Goal: Task Accomplishment & Management: Complete application form

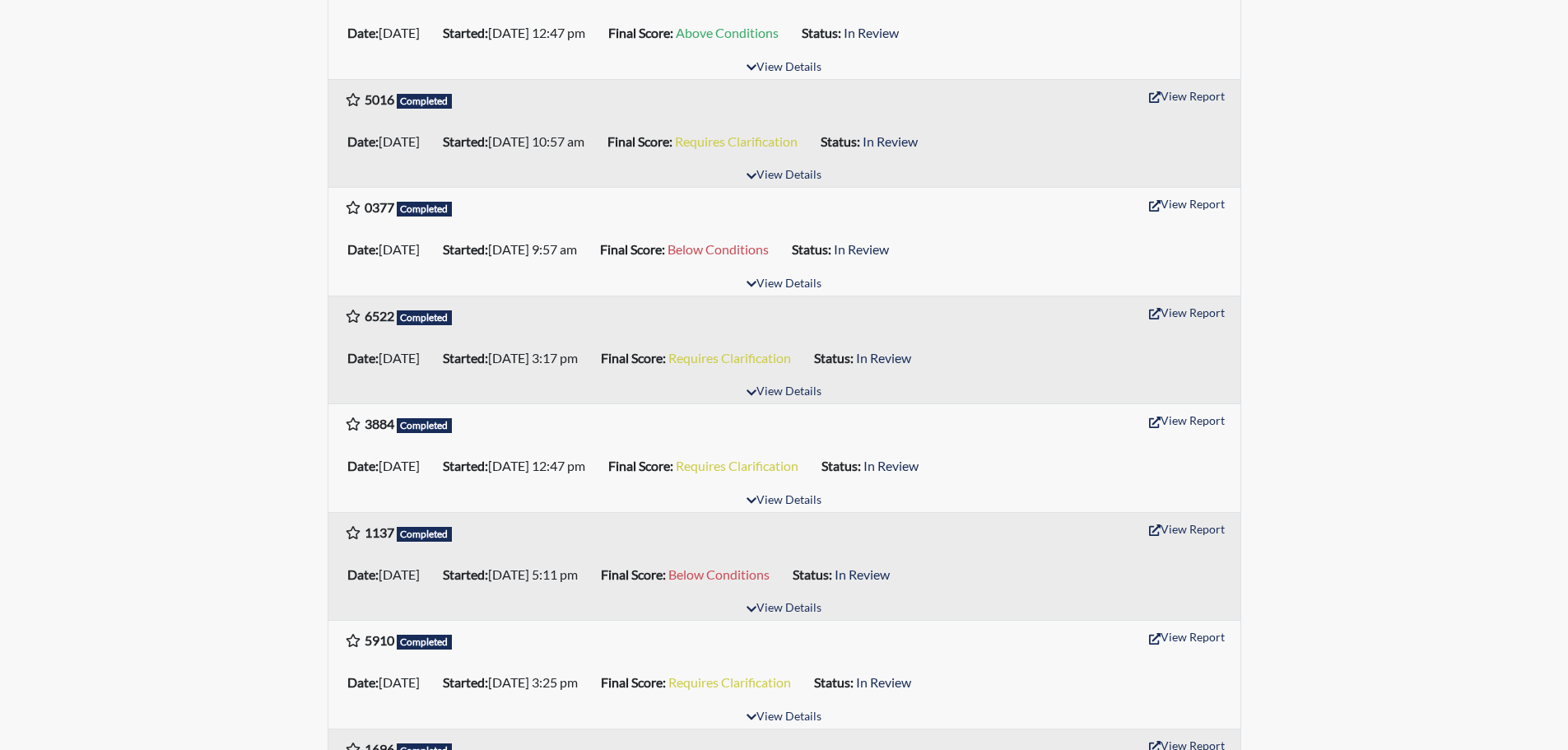
scroll to position [494, 0]
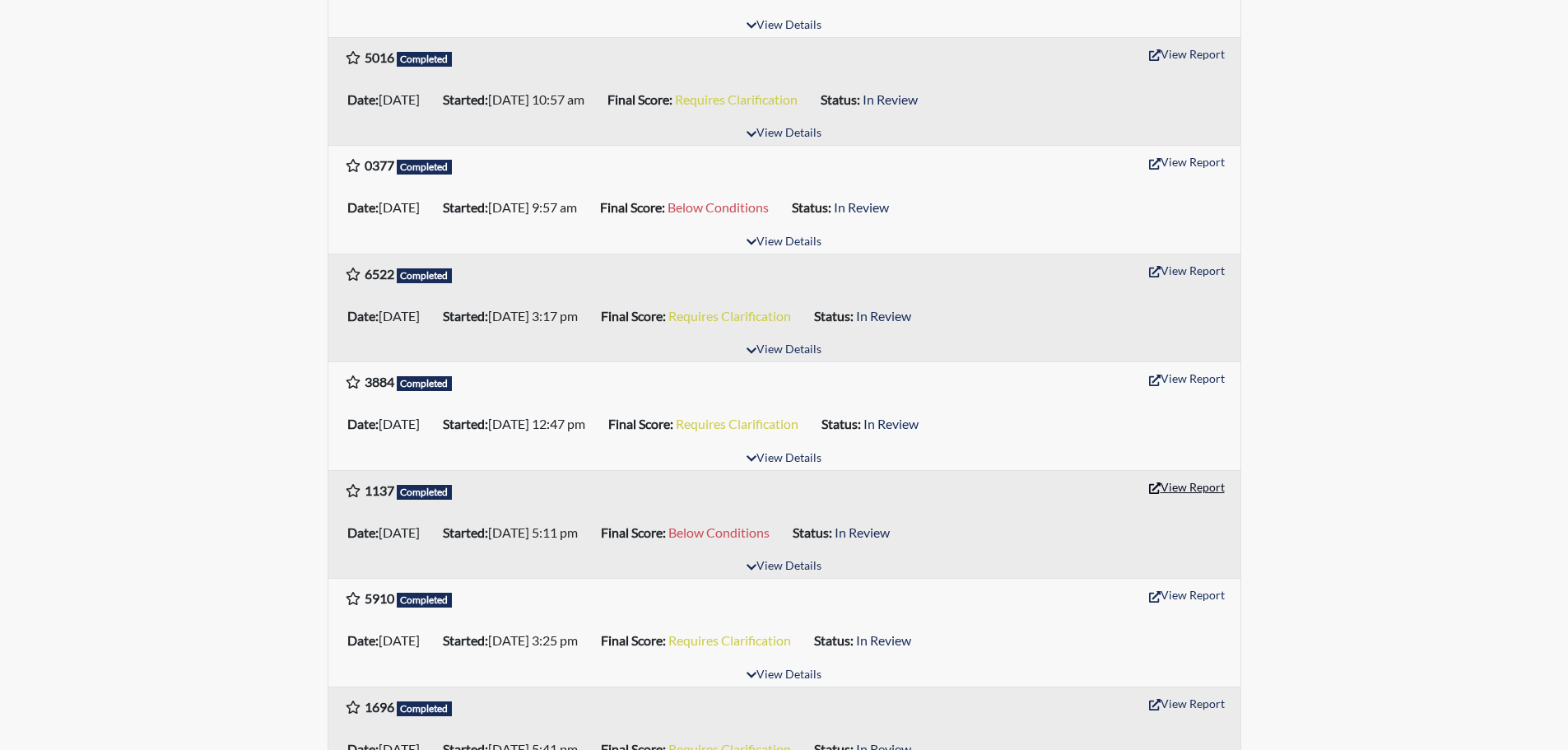
click at [1174, 476] on button "View Report" at bounding box center [1187, 487] width 90 height 26
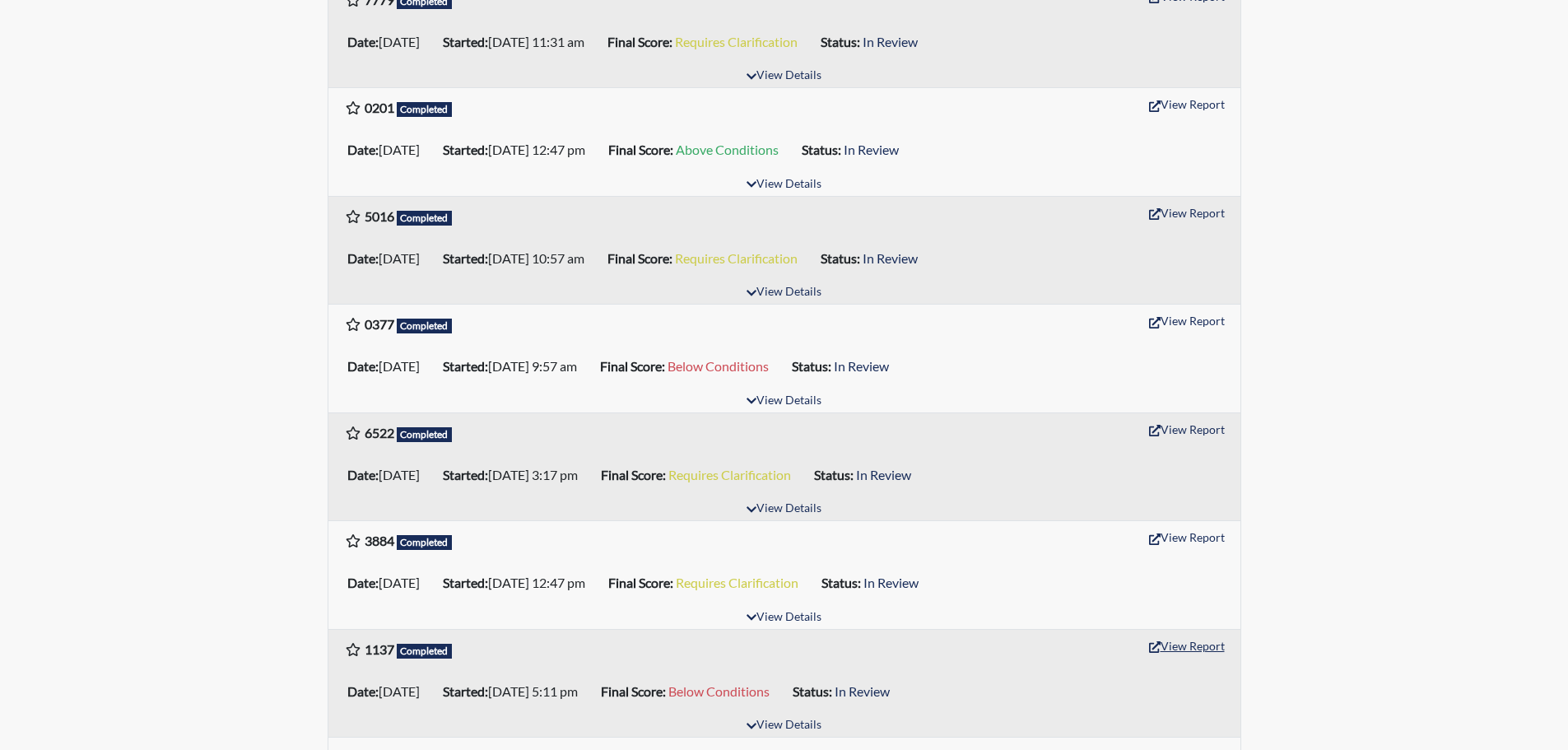
scroll to position [329, 0]
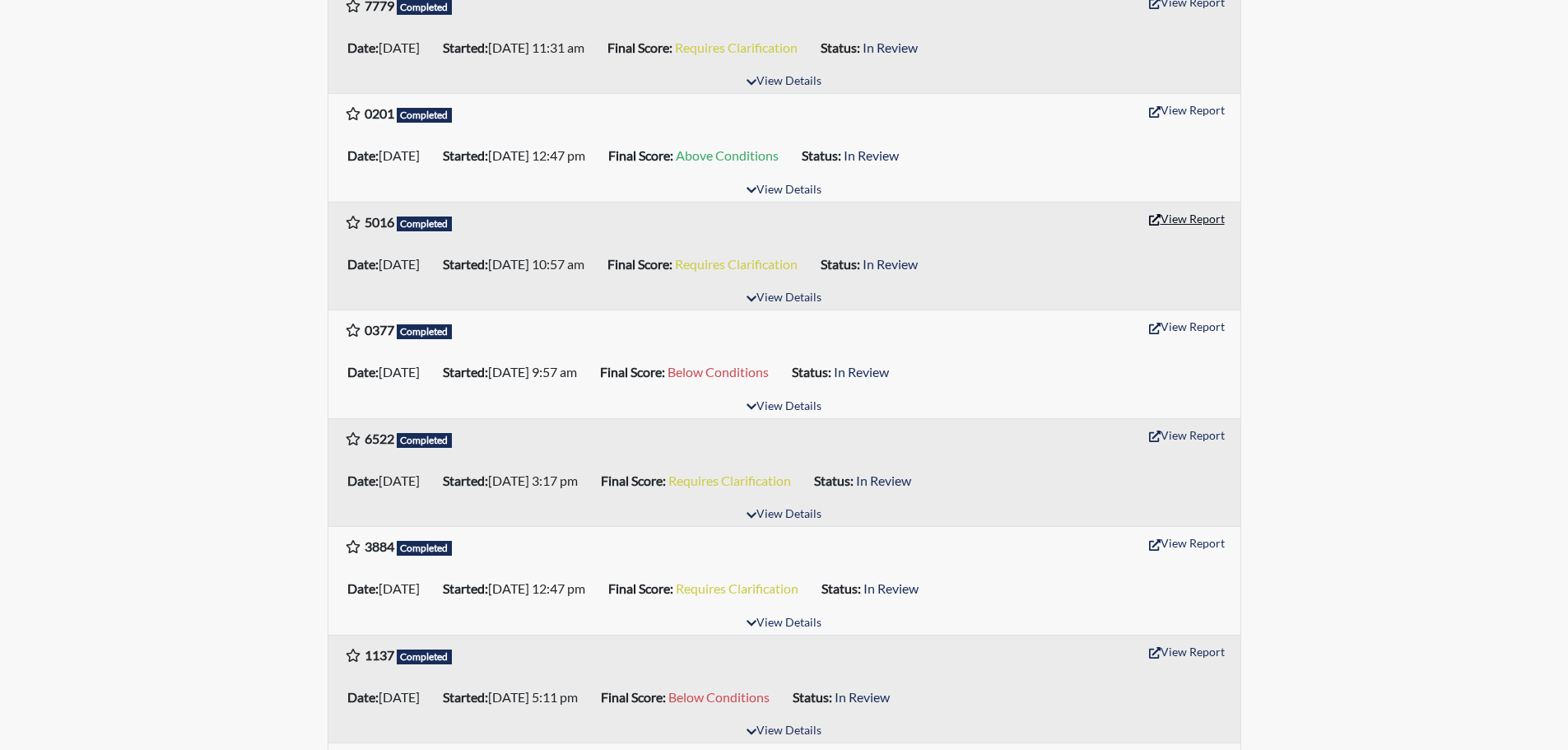
click at [1199, 221] on button "View Report" at bounding box center [1187, 218] width 90 height 26
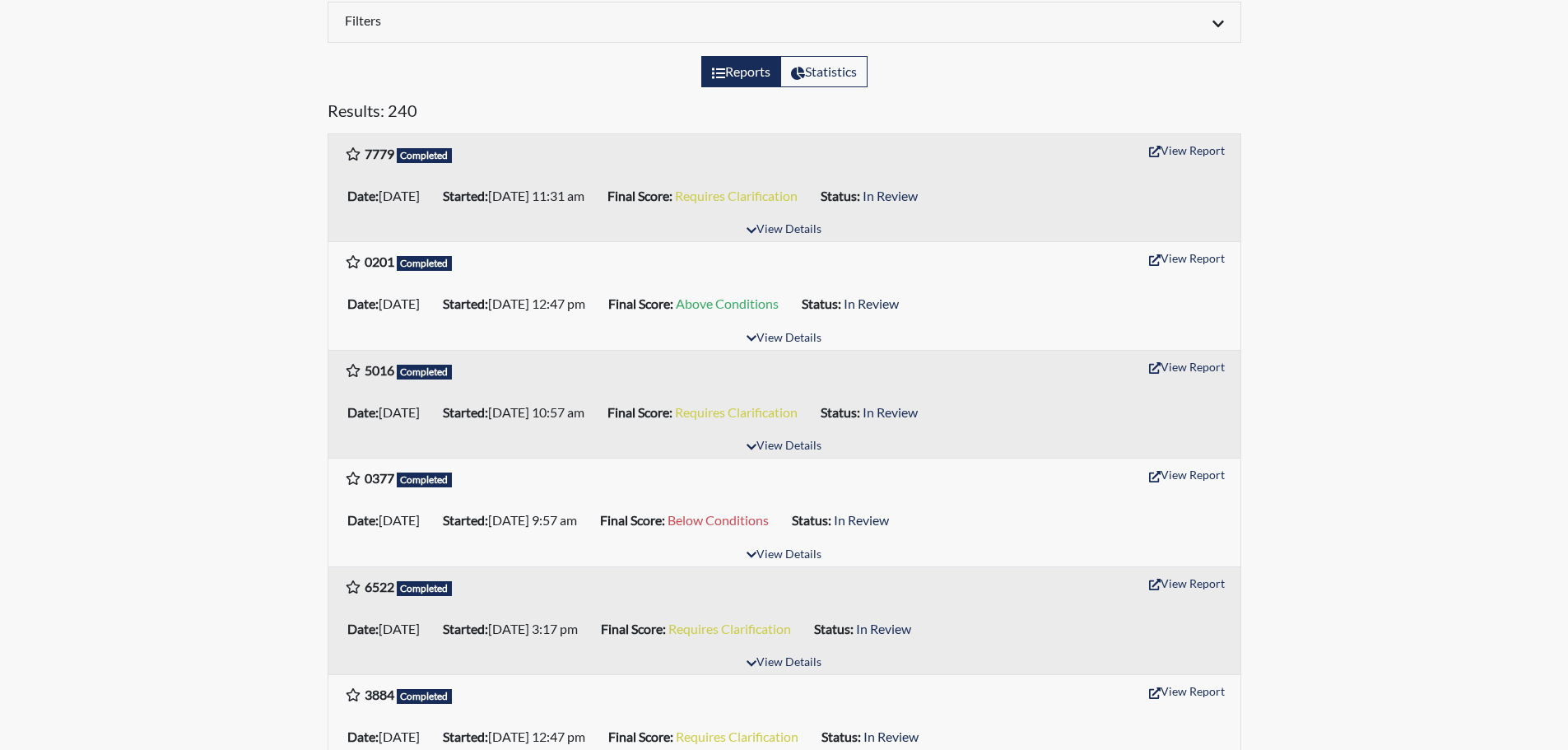
scroll to position [0, 0]
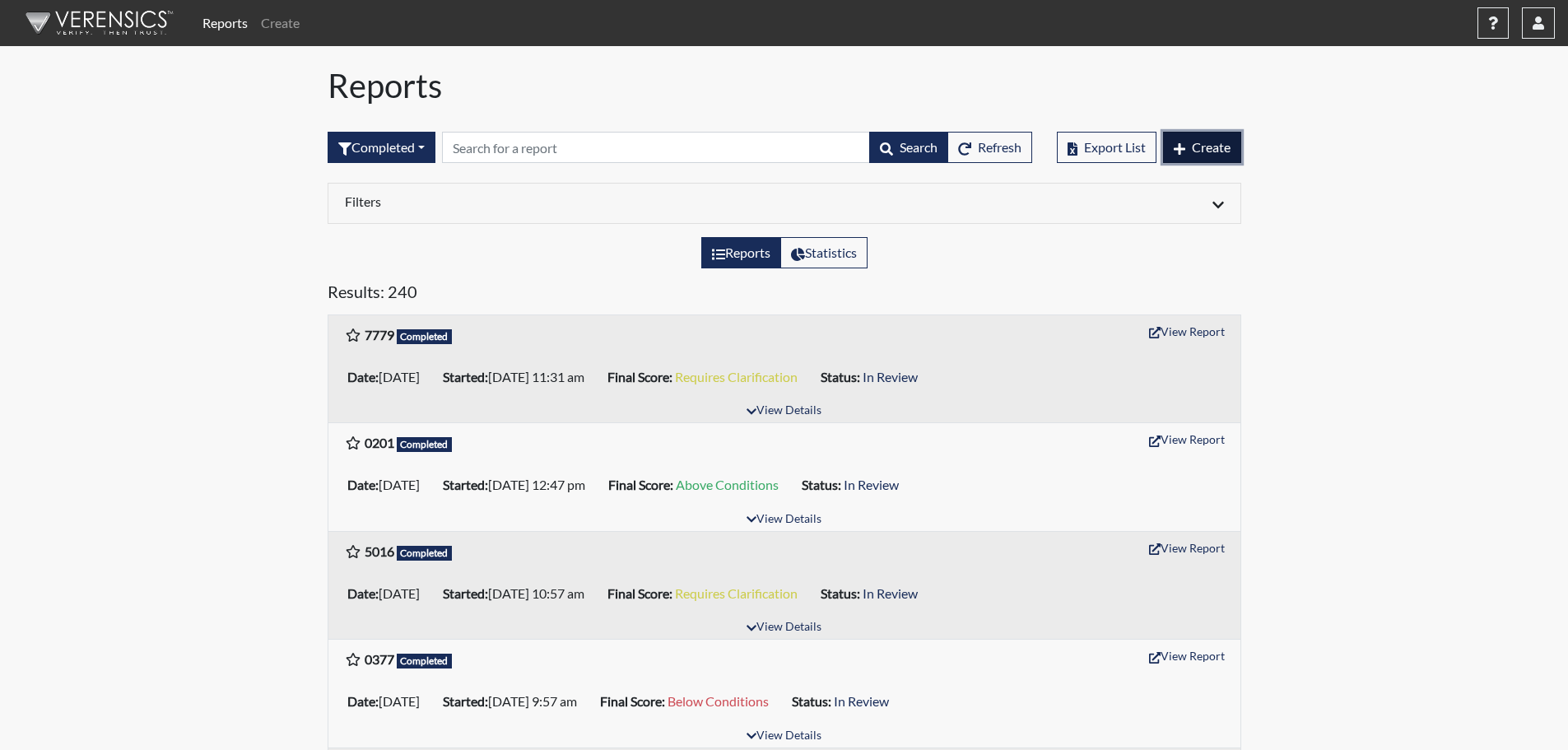
click at [1184, 147] on button "Create" at bounding box center [1202, 147] width 79 height 31
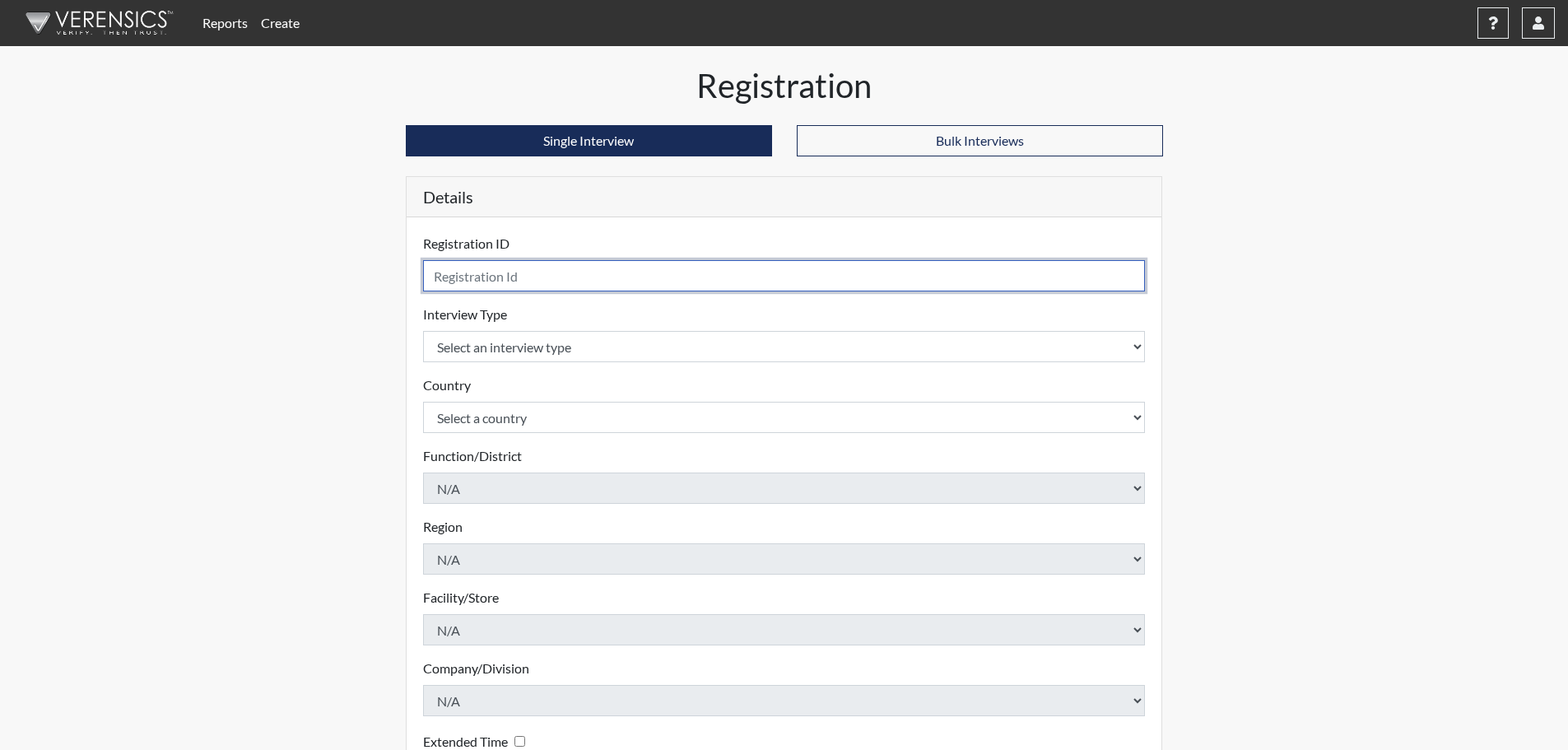
click at [473, 278] on input "text" at bounding box center [784, 276] width 723 height 31
type input "5807"
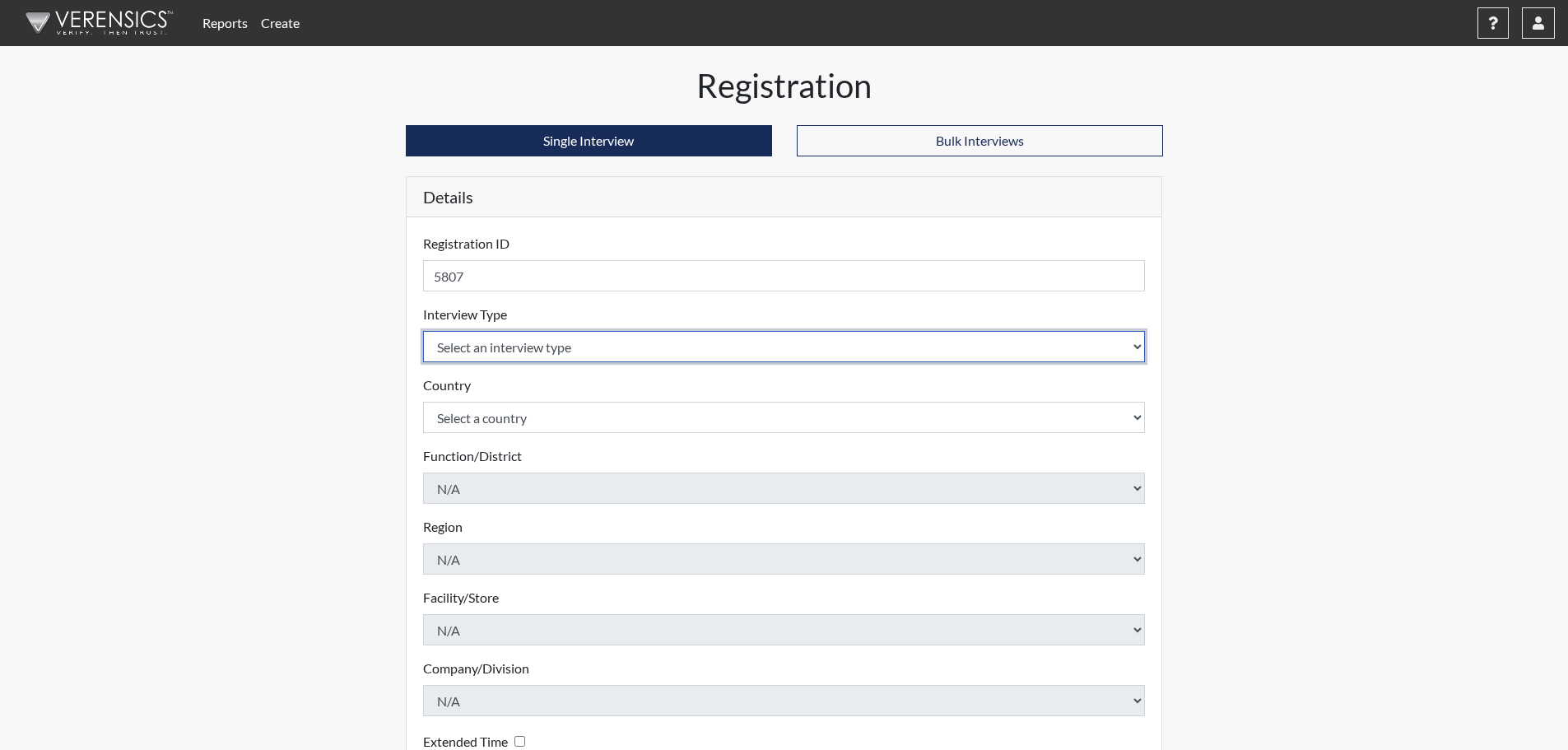
click at [475, 344] on select "Select an interview type Pre-Employment" at bounding box center [784, 346] width 723 height 31
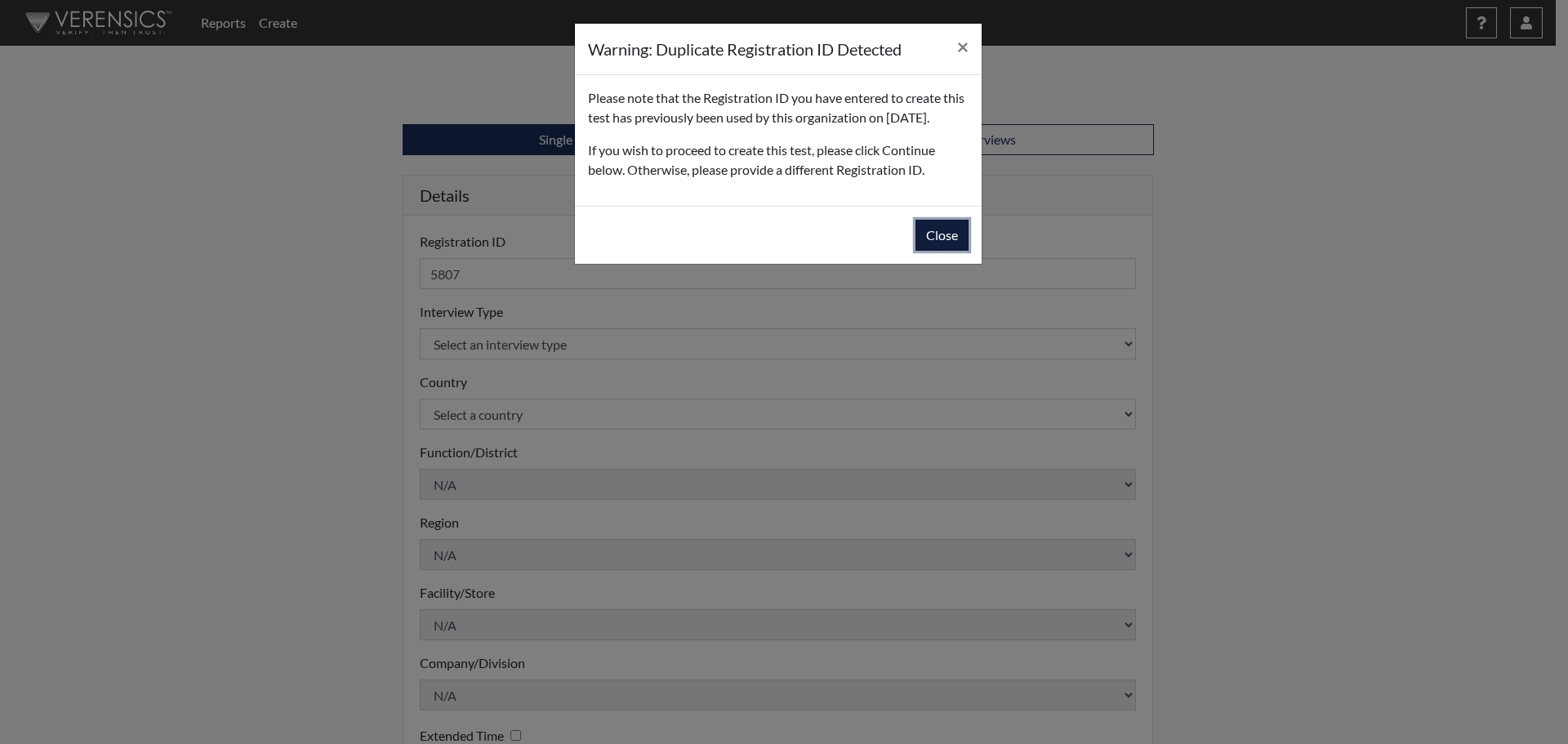
click at [949, 251] on button "Close" at bounding box center [942, 235] width 53 height 31
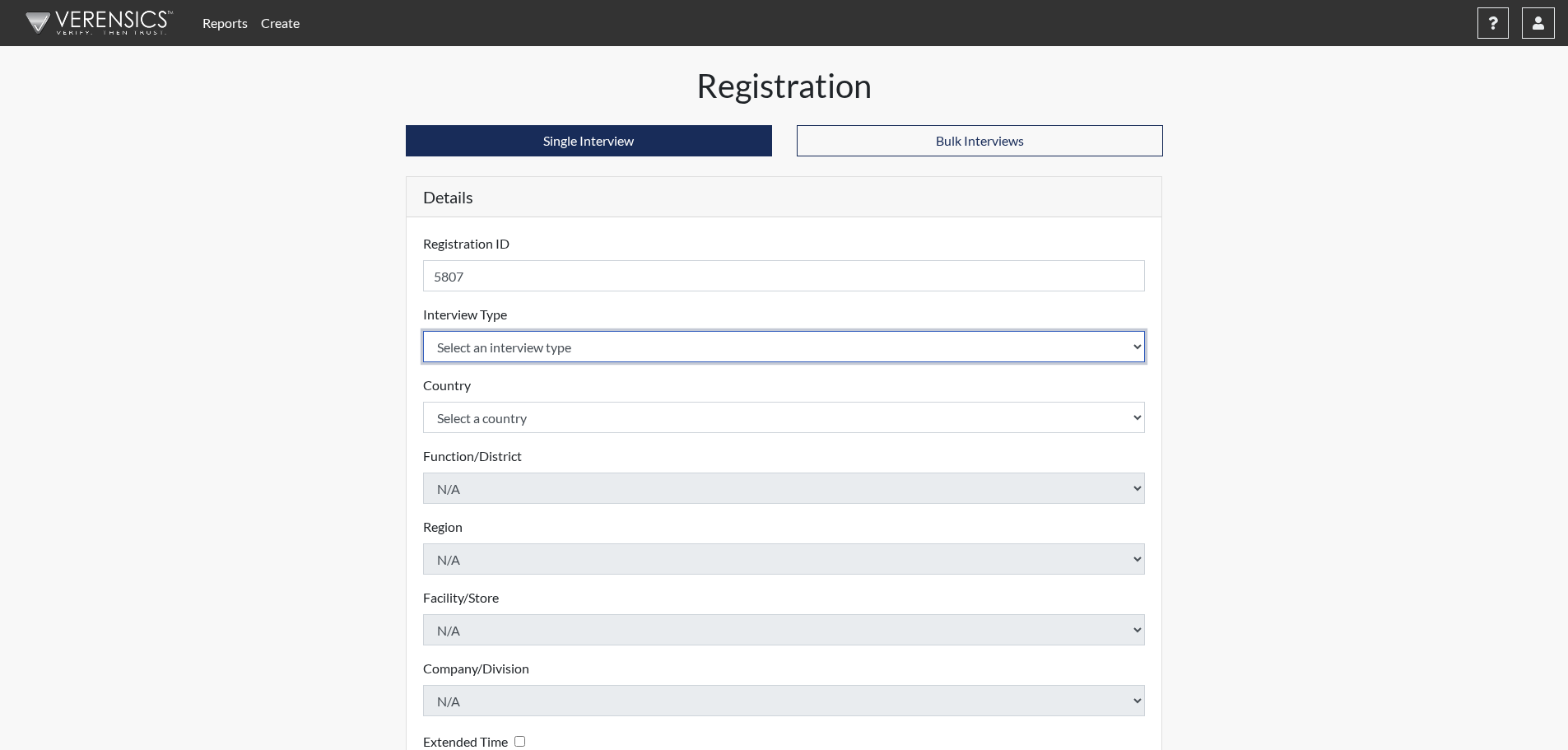
click at [506, 350] on select "Select an interview type Pre-Employment" at bounding box center [784, 346] width 723 height 31
select select "c2470aee-a530-11ea-a930-026c882af335"
click at [423, 331] on select "Select an interview type Pre-Employment" at bounding box center [784, 346] width 723 height 31
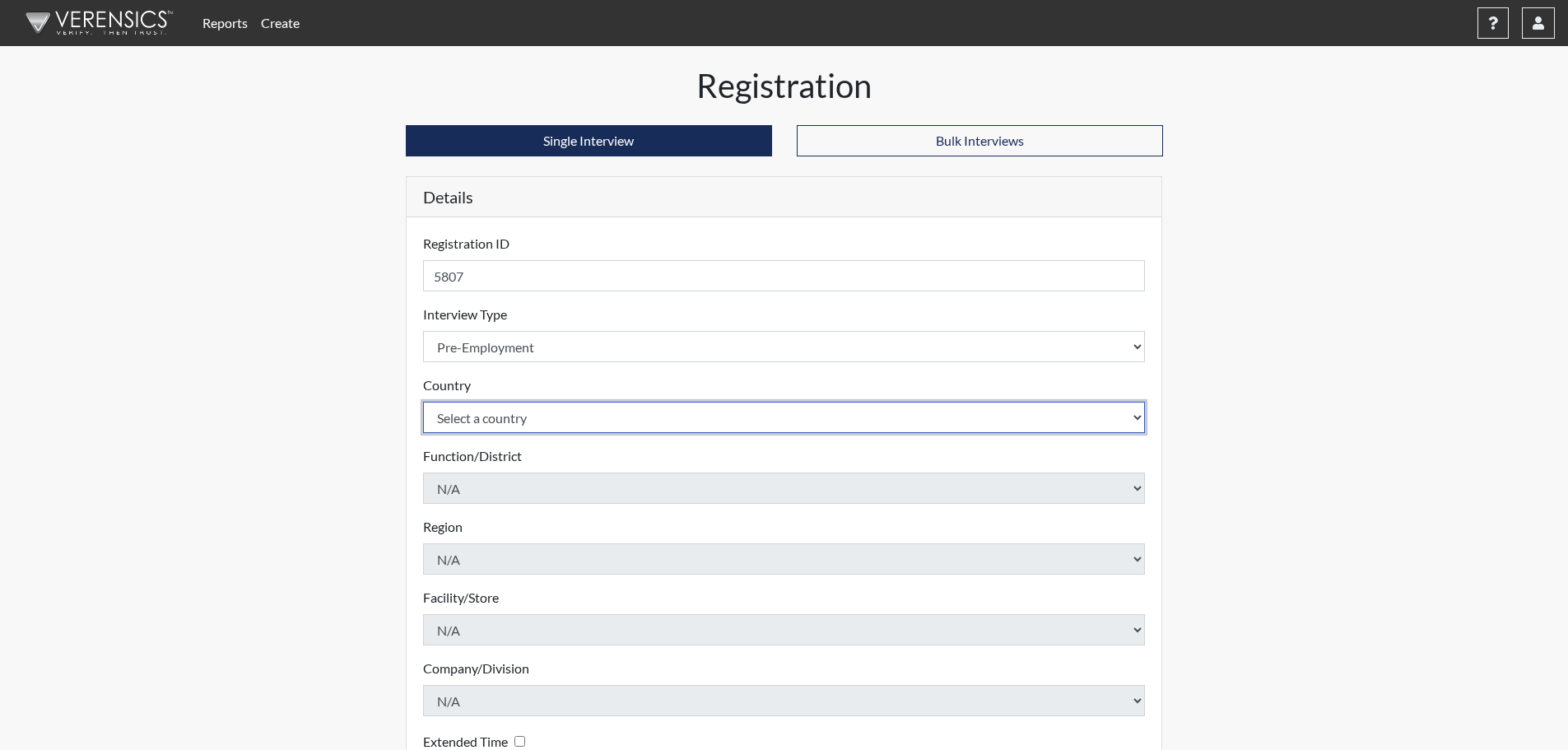
click at [510, 418] on select "Select a country United States Mexico" at bounding box center [784, 417] width 723 height 31
select select "united-states-of-america"
click at [423, 402] on select "Select a country United States Mexico" at bounding box center [784, 417] width 723 height 31
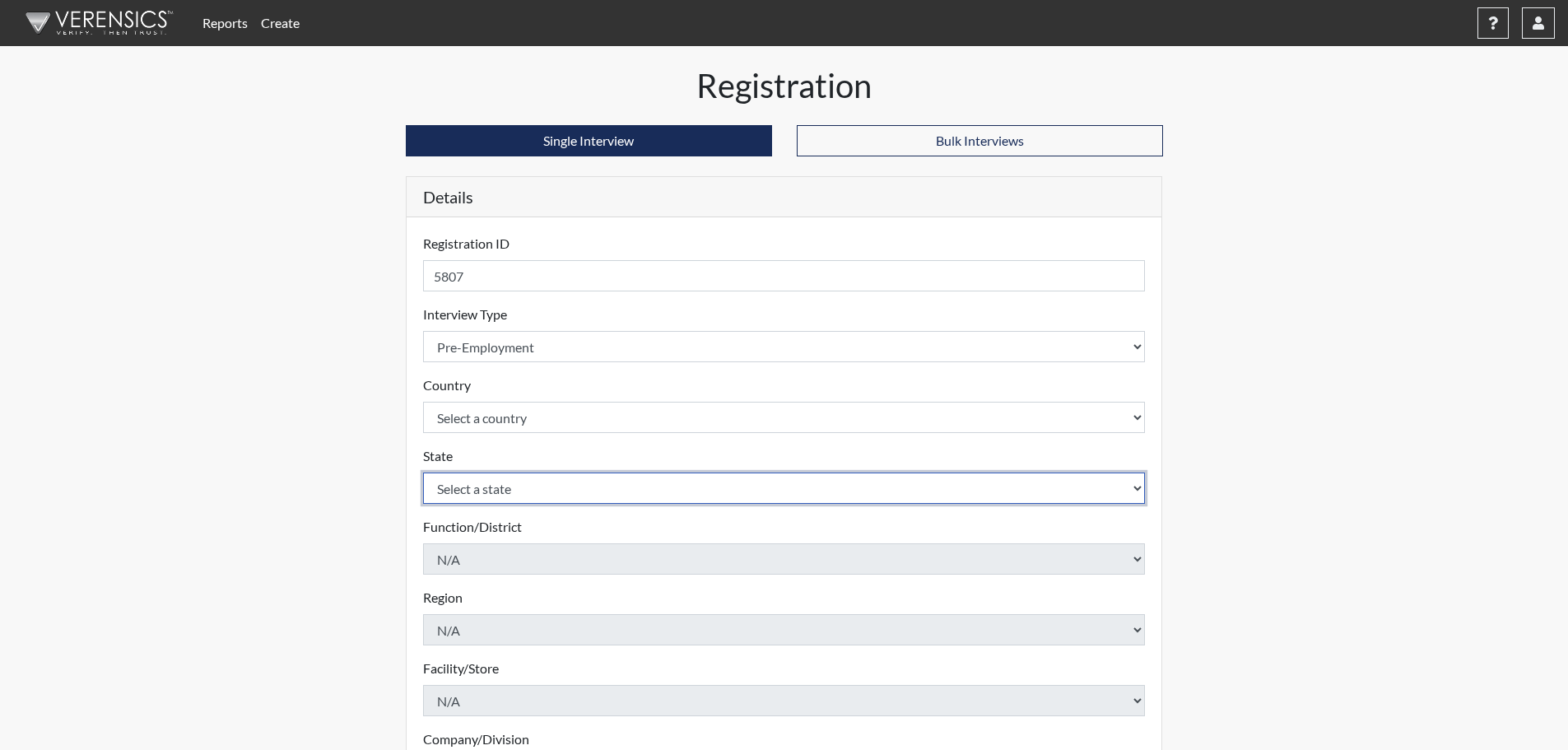
click at [497, 490] on select "Select a state Alabama Alaska Arizona Arkansas California Colorado Connecticut …" at bounding box center [784, 488] width 723 height 31
select select "CT"
click at [423, 472] on select "Select a state Alabama Alaska Arizona Arkansas California Colorado Connecticut …" at bounding box center [784, 488] width 723 height 31
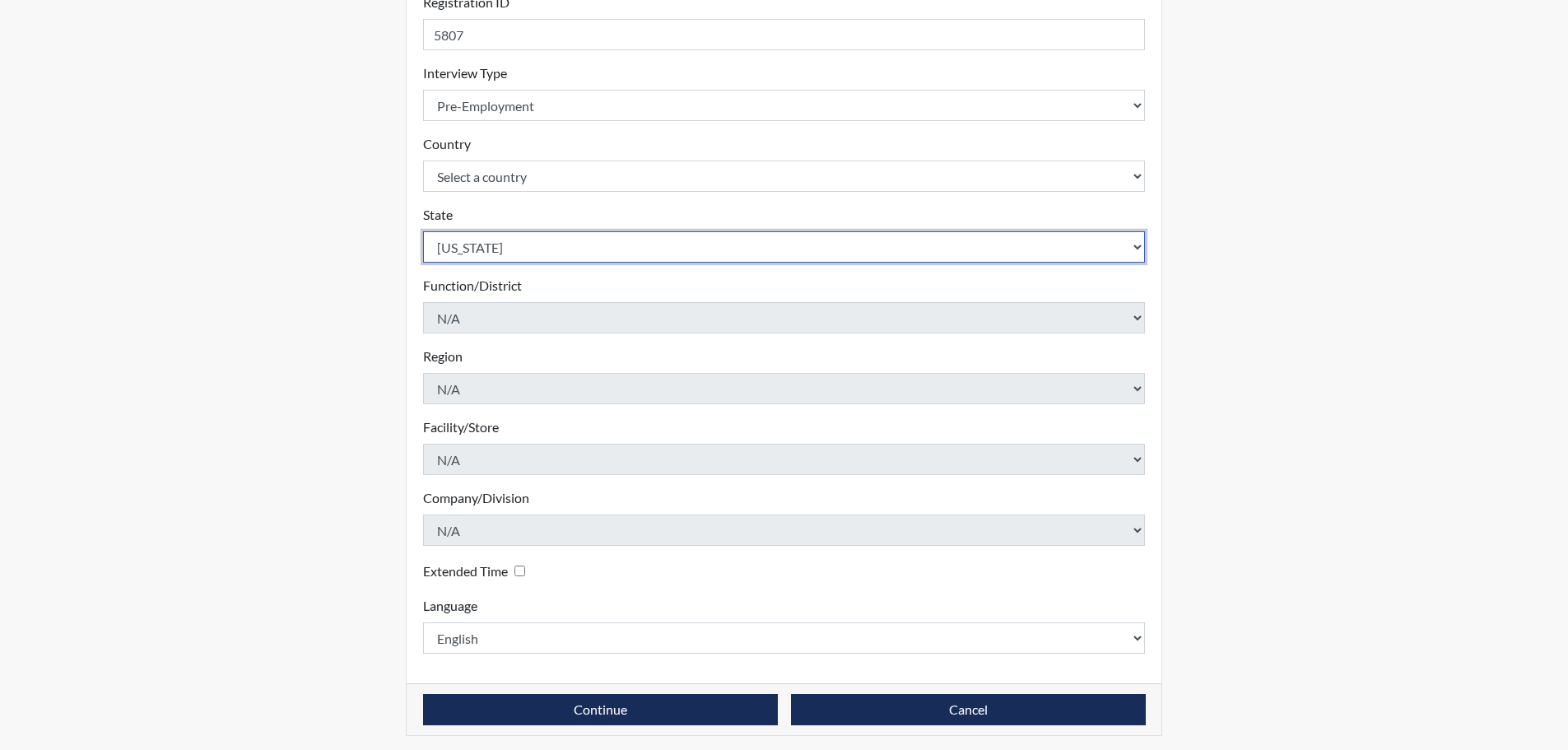
scroll to position [247, 0]
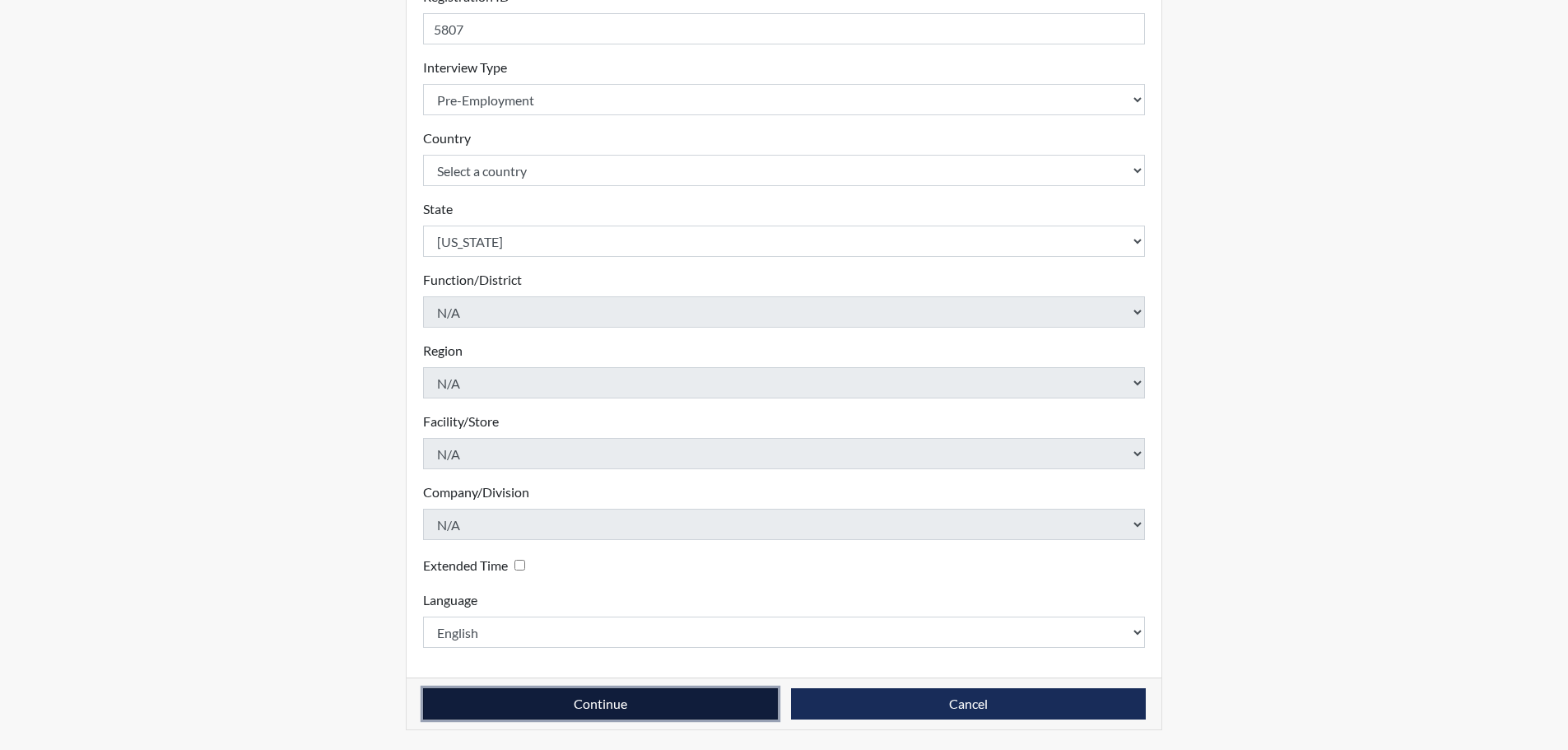
click at [623, 703] on button "Continue" at bounding box center [600, 703] width 355 height 31
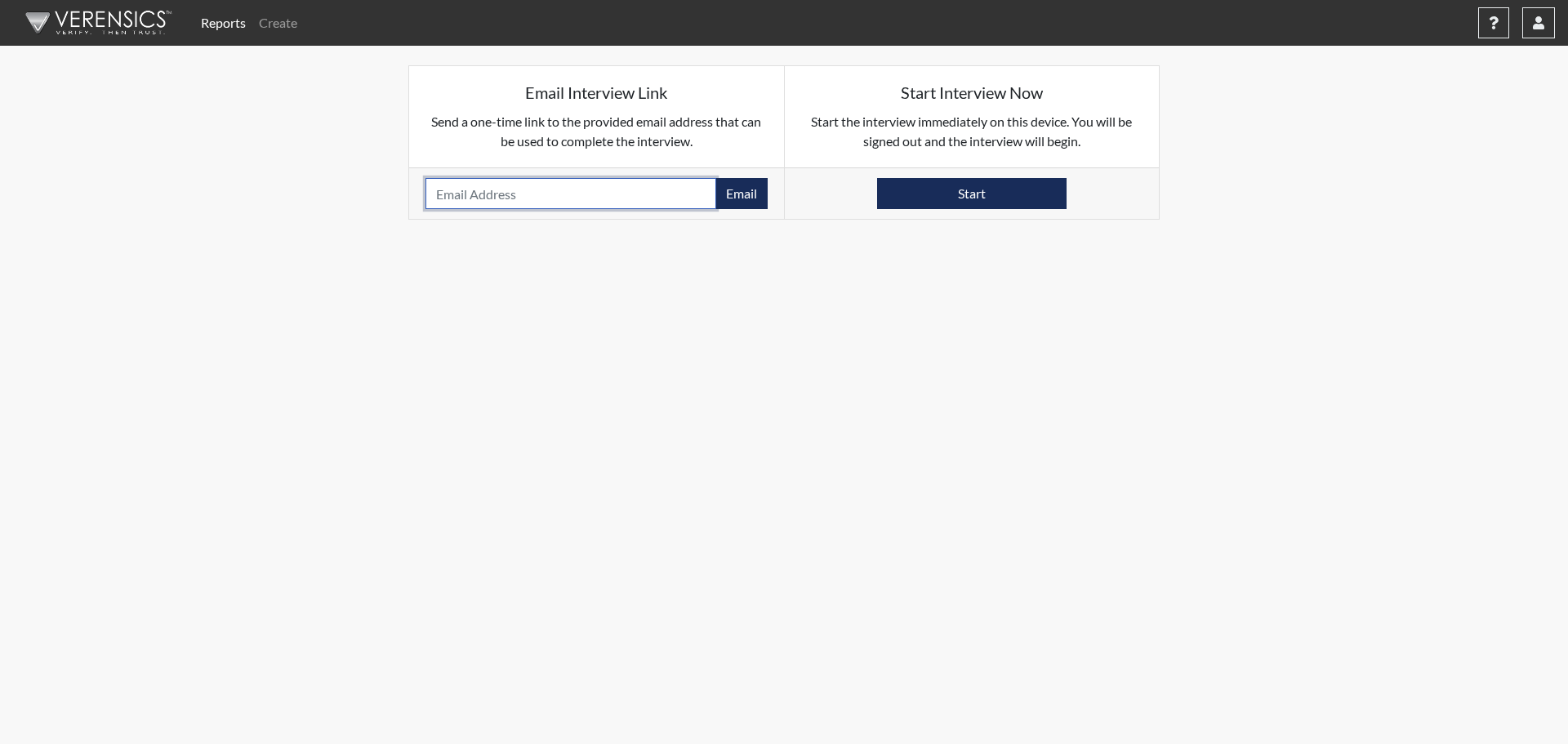
click at [593, 200] on input "email" at bounding box center [570, 193] width 291 height 31
click at [436, 197] on input "email" at bounding box center [570, 193] width 291 height 31
click at [511, 202] on input "email" at bounding box center [570, 193] width 291 height 31
click at [469, 189] on input "email" at bounding box center [570, 193] width 291 height 31
paste input "mariahwashington166@gmail.com"
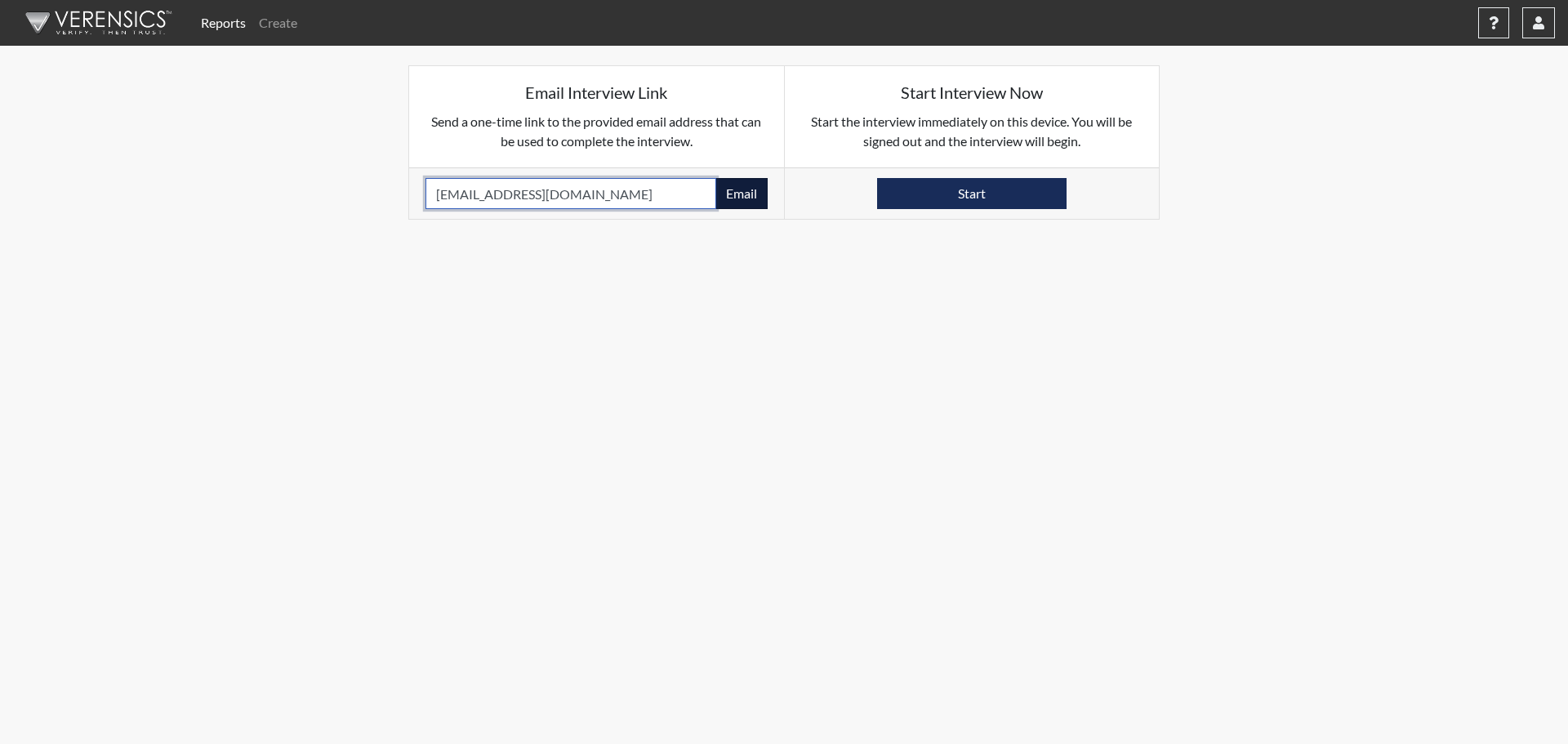
type input "mariahwashington166@gmail.com"
click at [730, 194] on button "Email" at bounding box center [741, 193] width 53 height 31
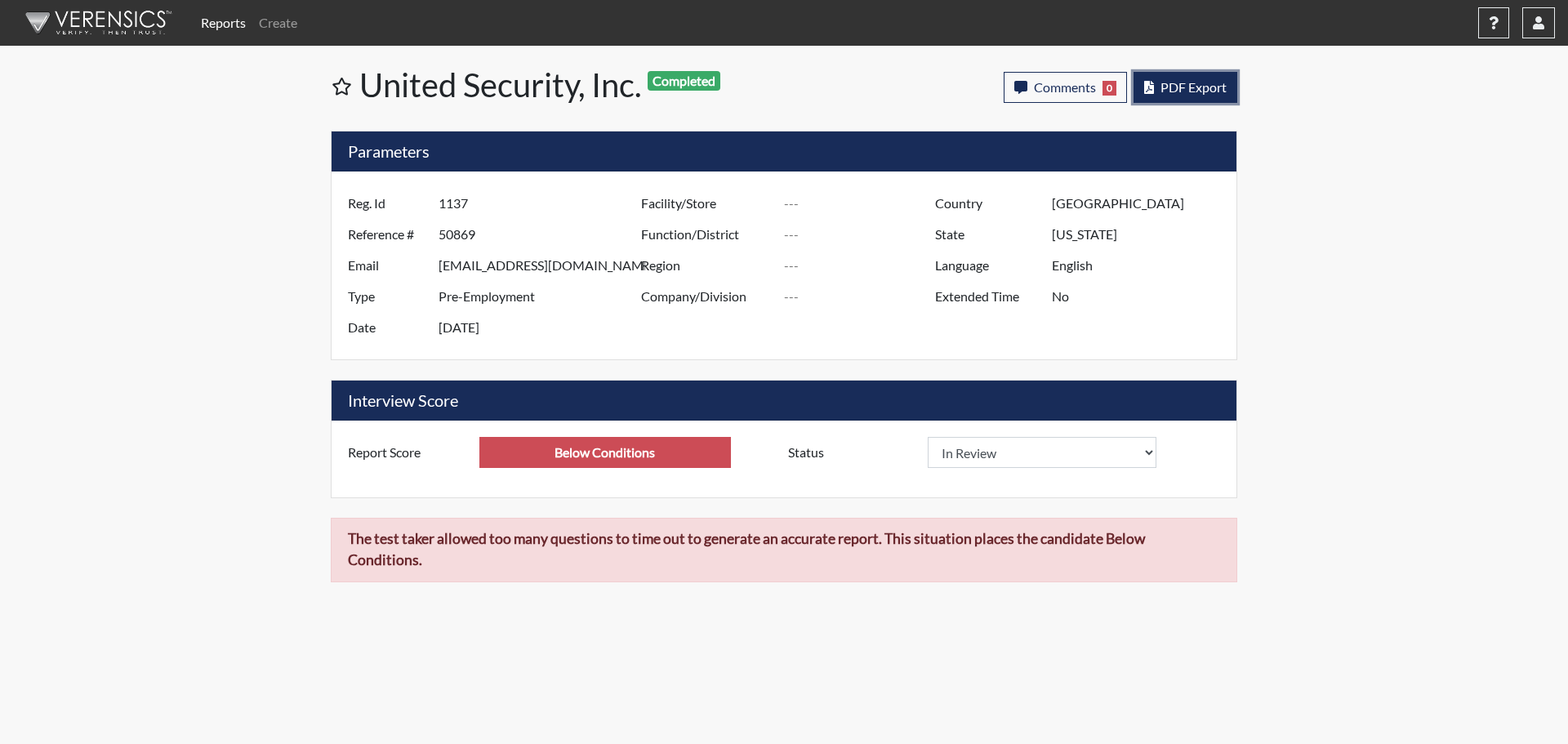
click at [1210, 86] on span "PDF Export" at bounding box center [1193, 86] width 66 height 15
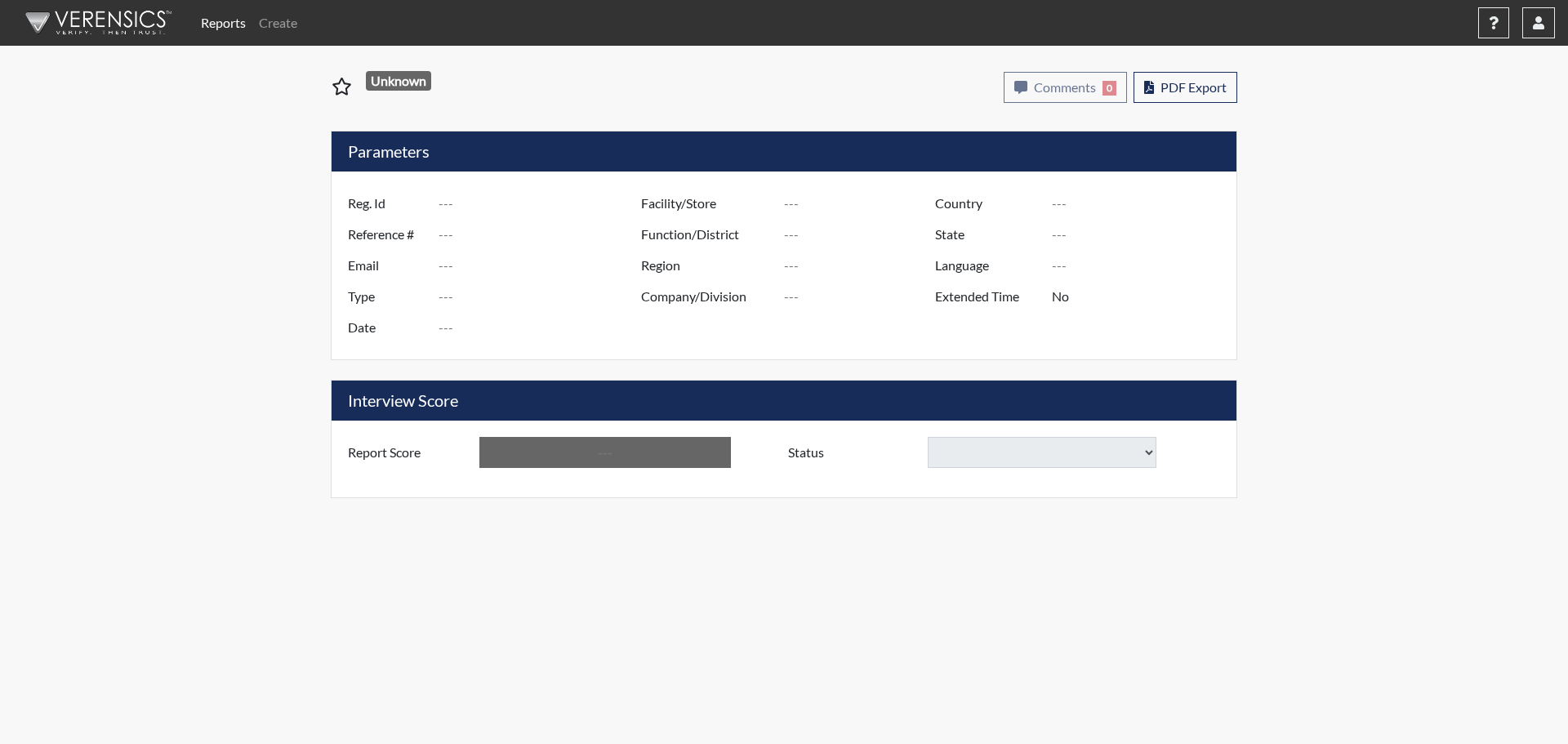
type input "5016"
type input "51183"
type input "[EMAIL_ADDRESS][DOMAIN_NAME]"
type input "Pre-Employment"
type input "Sep 9, 2025"
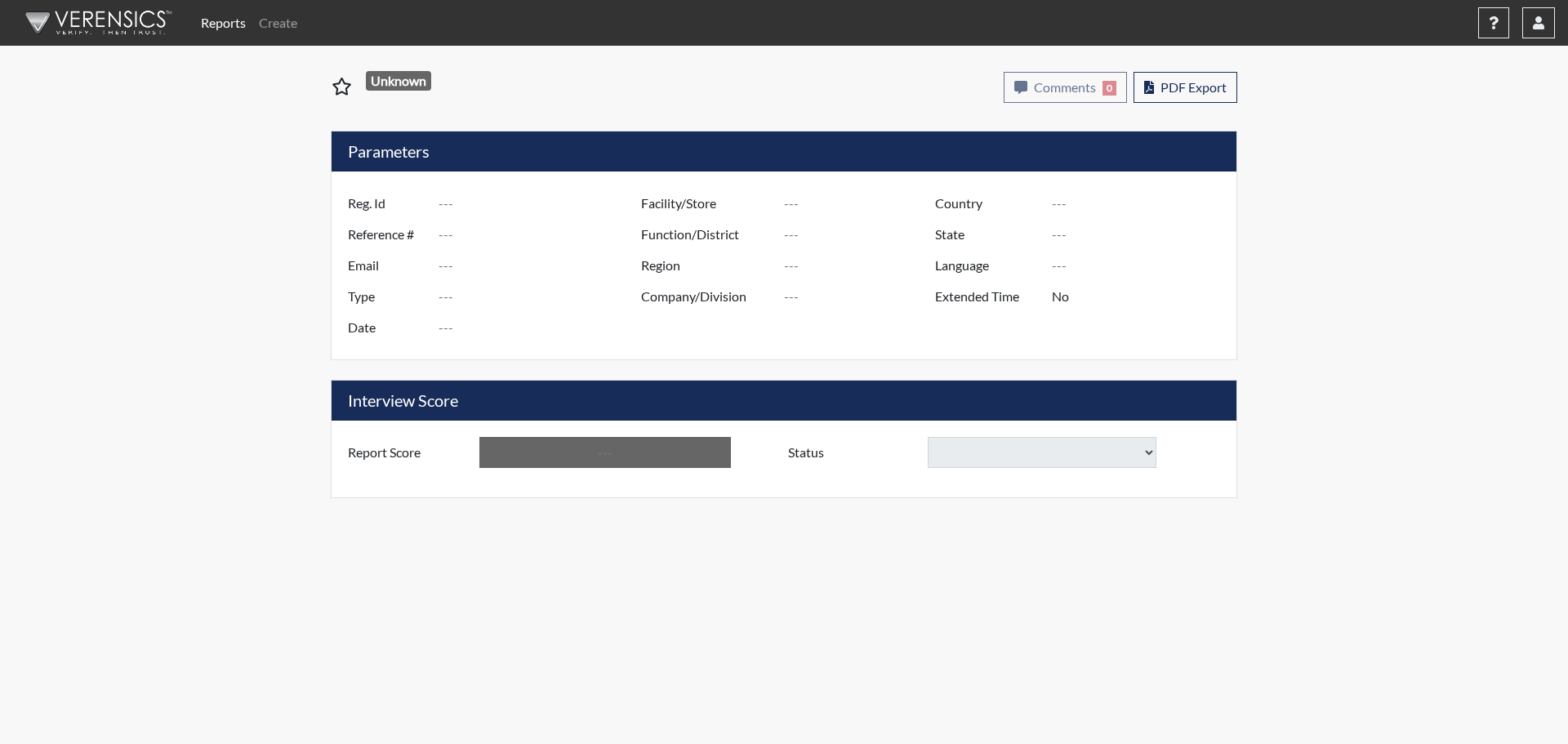
type input "[GEOGRAPHIC_DATA]"
type input "[US_STATE]"
type input "English"
type input "Requires Clarification"
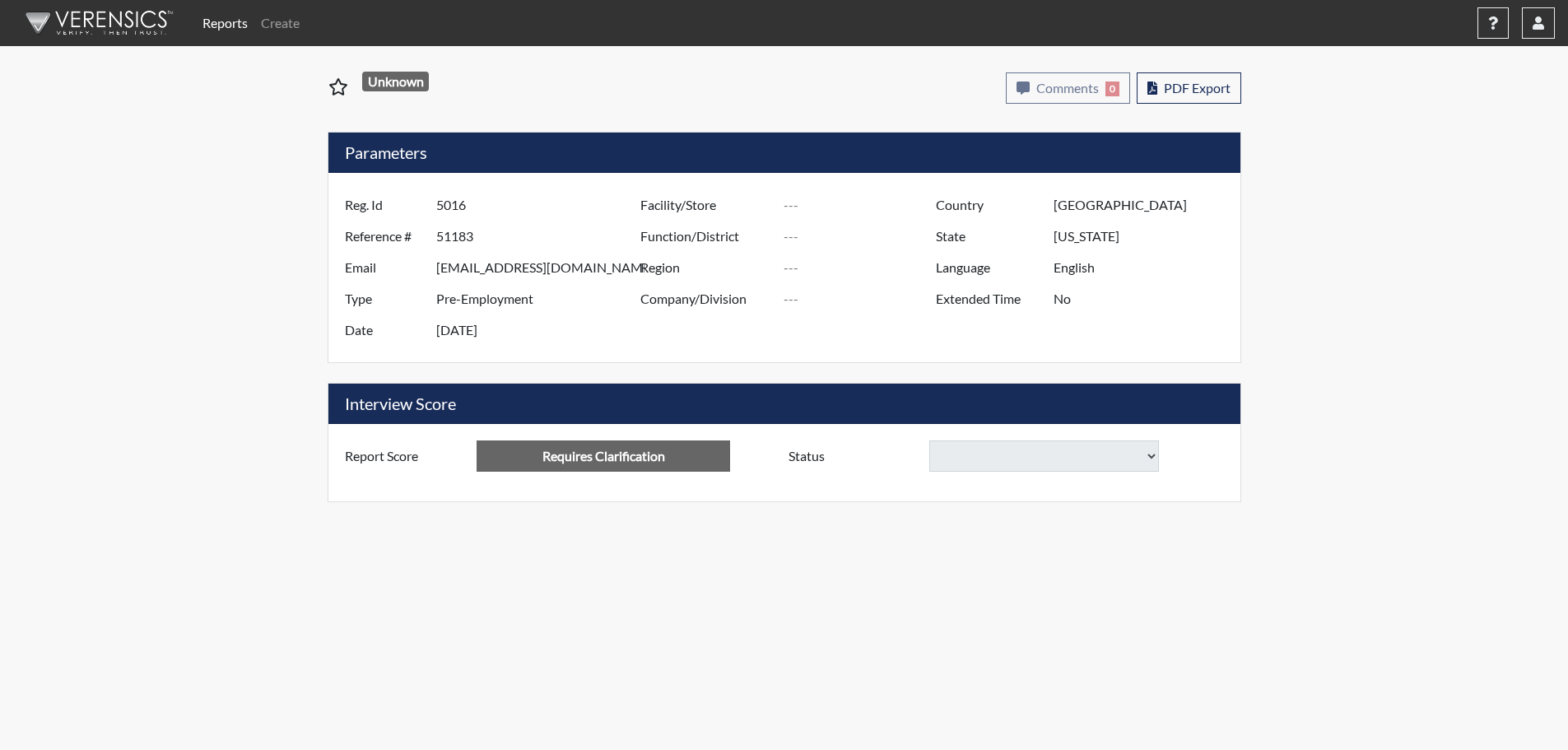
select select
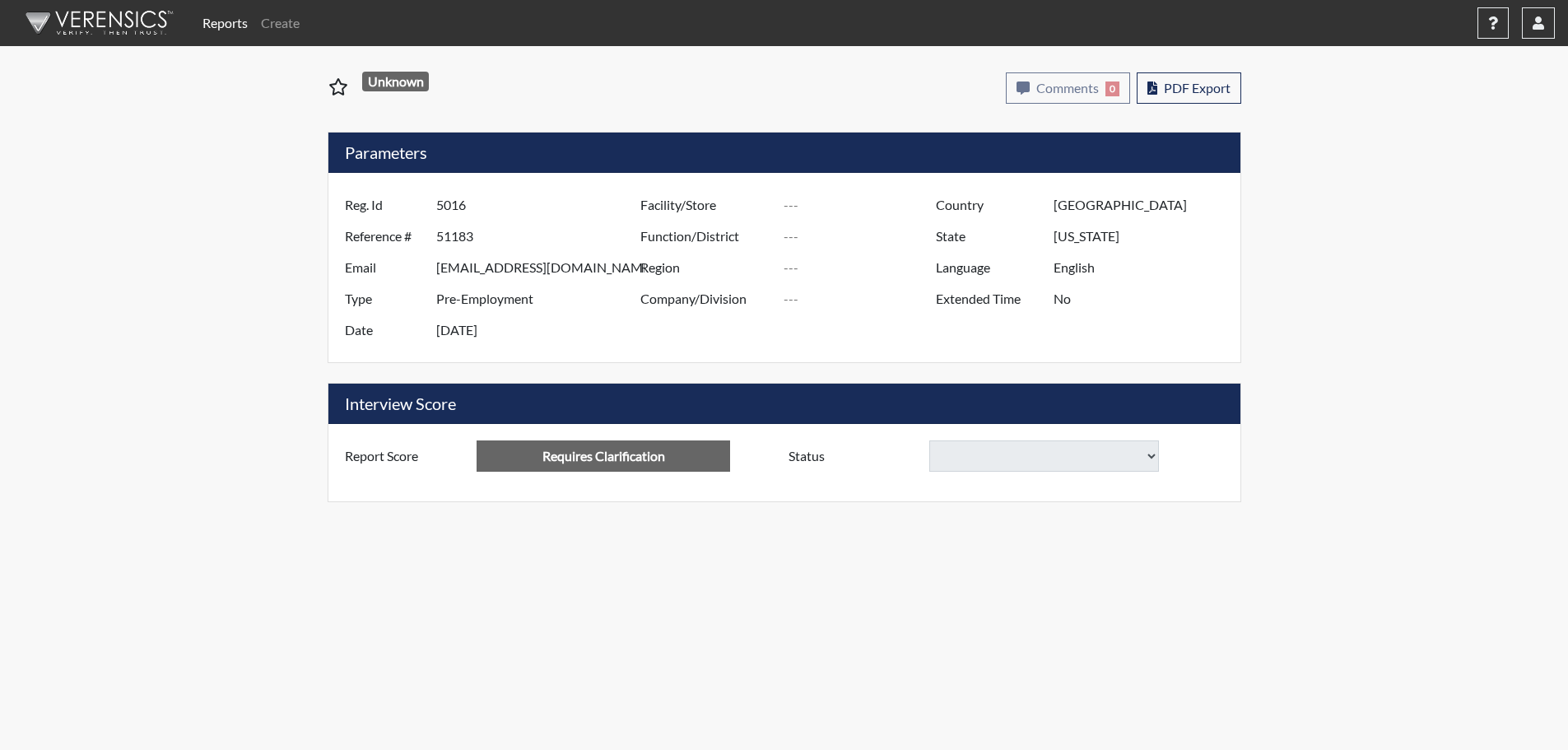
select select
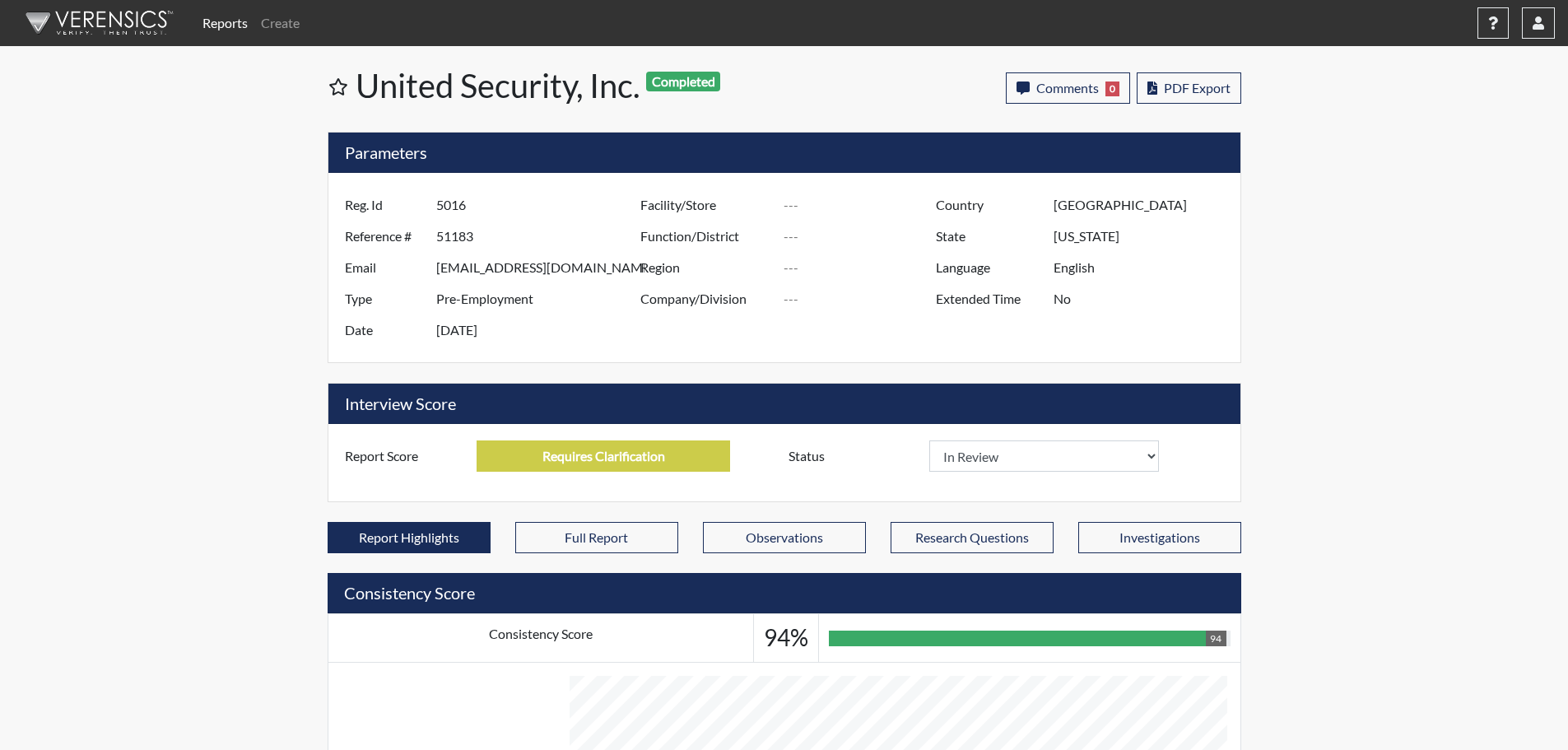
scroll to position [273, 684]
click at [1200, 79] on span "PDF Export" at bounding box center [1197, 87] width 67 height 16
